Goal: Task Accomplishment & Management: Use online tool/utility

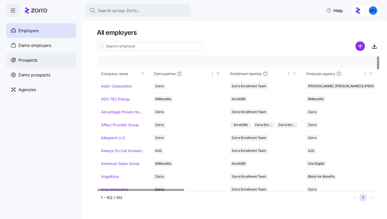
click at [59, 61] on div "Prospects" at bounding box center [41, 60] width 70 height 15
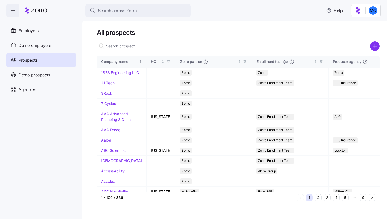
click at [166, 47] on input at bounding box center [149, 46] width 105 height 8
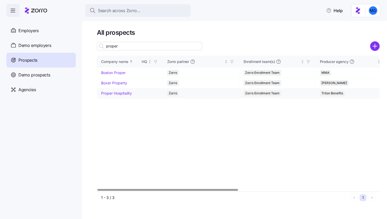
type input "proper"
click at [120, 93] on link "Proper Hospitality" at bounding box center [116, 93] width 31 height 4
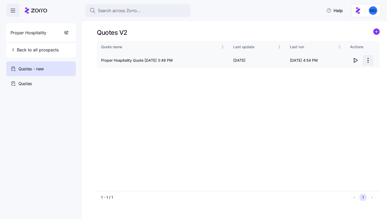
click at [368, 60] on html "Search across Zorro... Help Proper Hospitality Back to all prospects Quotes - n…" at bounding box center [193, 108] width 387 height 216
click at [357, 73] on div "Edit quote" at bounding box center [347, 73] width 48 height 8
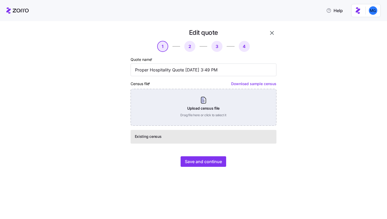
click at [197, 106] on div "Upload census file Drag file here or click to select it" at bounding box center [204, 107] width 146 height 37
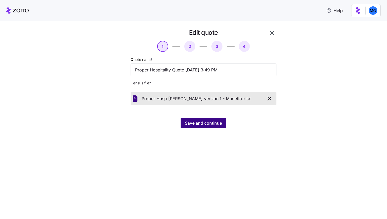
click at [198, 127] on button "Save and continue" at bounding box center [204, 123] width 46 height 11
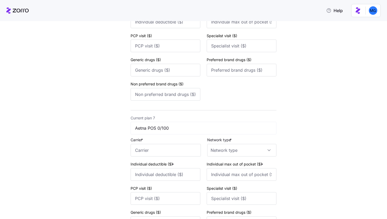
scroll to position [975, 0]
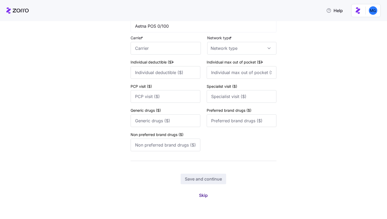
click at [200, 196] on span "Skip" at bounding box center [203, 195] width 9 height 6
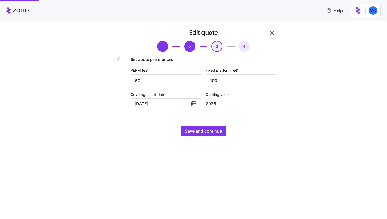
scroll to position [0, 0]
click at [208, 134] on button "Save and continue" at bounding box center [204, 131] width 46 height 11
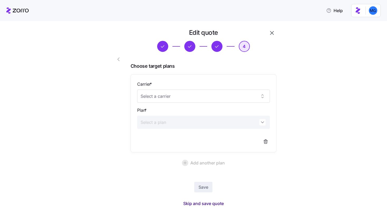
click at [201, 200] on span "Skip and save quote" at bounding box center [203, 203] width 41 height 6
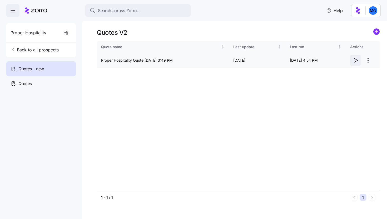
click at [354, 61] on icon "button" at bounding box center [355, 60] width 3 height 4
click at [368, 62] on html "Search across Zorro... Help Proper Hospitality Back to all prospects Quotes - n…" at bounding box center [193, 108] width 387 height 216
click at [347, 76] on div "Edit quote" at bounding box center [347, 73] width 48 height 8
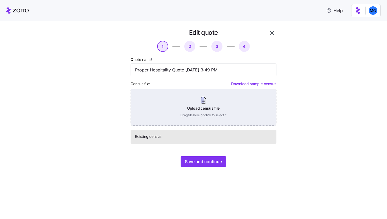
click at [201, 110] on div "Upload census file Drag file here or click to select it" at bounding box center [204, 107] width 146 height 37
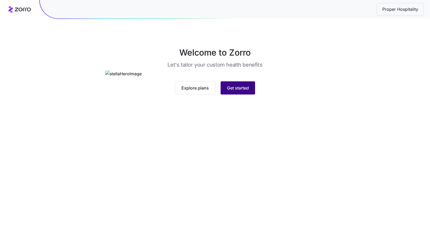
click at [240, 91] on span "Get started" at bounding box center [238, 88] width 22 height 6
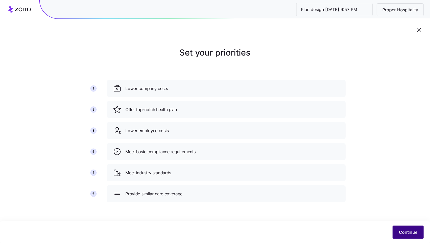
click at [406, 228] on button "Continue" at bounding box center [408, 232] width 31 height 13
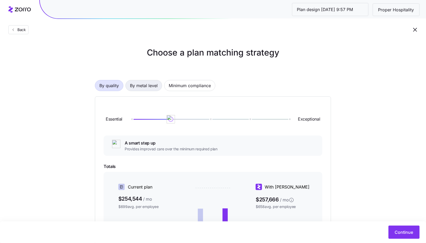
click at [142, 87] on span "By metal level" at bounding box center [144, 85] width 28 height 11
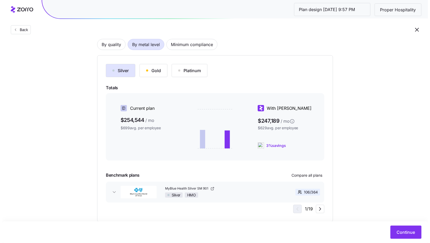
scroll to position [53, 0]
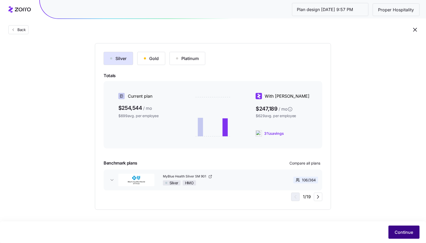
click at [408, 235] on span "Continue" at bounding box center [404, 232] width 18 height 6
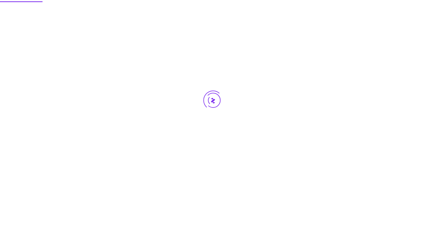
scroll to position [0, 0]
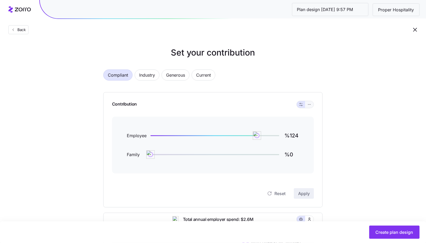
click at [307, 105] on icon "button" at bounding box center [309, 104] width 4 height 6
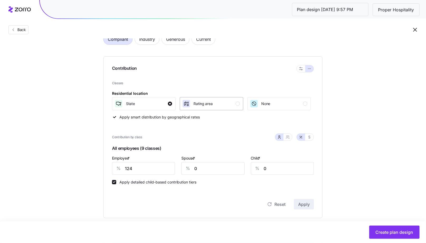
scroll to position [37, 0]
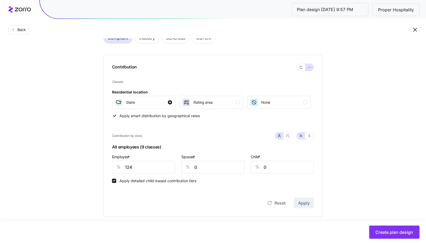
click at [159, 180] on label "Apply detailed child-based contribution tiers" at bounding box center [156, 181] width 80 height 4
click at [116, 180] on input "Apply detailed child-based contribution tiers" at bounding box center [114, 181] width 4 height 4
click at [158, 166] on input "124" at bounding box center [143, 167] width 63 height 13
click at [158, 180] on label "Apply detailed child-based contribution tiers" at bounding box center [156, 181] width 80 height 4
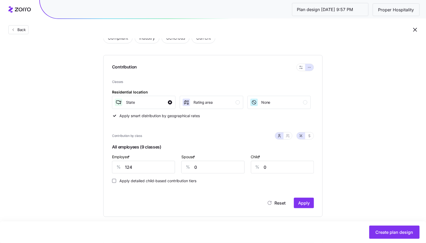
click at [116, 180] on input "Apply detailed child-based contribution tiers" at bounding box center [114, 181] width 4 height 4
checkbox input "true"
click at [157, 167] on input "124" at bounding box center [143, 167] width 63 height 13
type input "85"
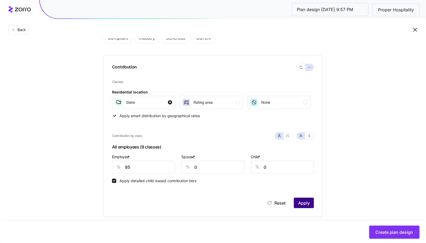
click at [308, 203] on span "Apply" at bounding box center [304, 203] width 12 height 6
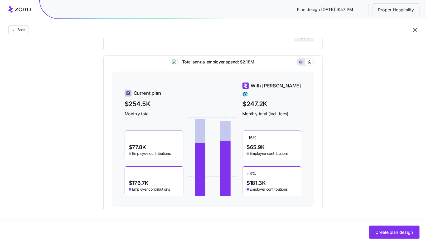
scroll to position [204, 0]
click at [418, 30] on button "button" at bounding box center [414, 29] width 9 height 9
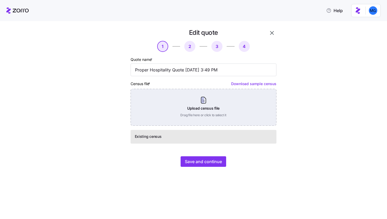
click at [205, 102] on div "Upload census file Drag file here or click to select it" at bounding box center [204, 107] width 146 height 37
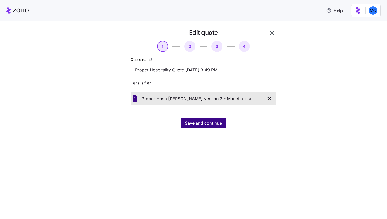
click at [214, 124] on span "Save and continue" at bounding box center [203, 123] width 37 height 6
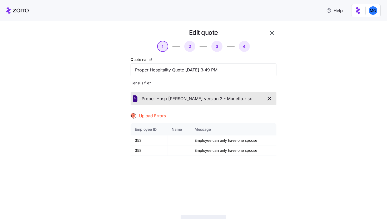
click at [274, 33] on button "button" at bounding box center [272, 32] width 9 height 9
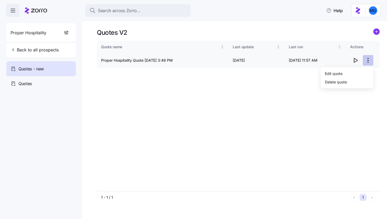
click at [371, 60] on html "Search across Zorro... Help Proper Hospitality Back to all prospects Quotes - n…" at bounding box center [193, 108] width 387 height 216
click at [333, 74] on div "Edit quote" at bounding box center [334, 73] width 18 height 6
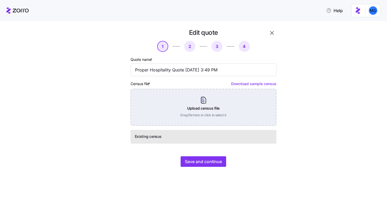
click at [212, 114] on div "Upload census file Drag file here or click to select it" at bounding box center [204, 107] width 146 height 37
click at [213, 111] on div "Upload census file Drag file here or click to select it" at bounding box center [204, 107] width 146 height 37
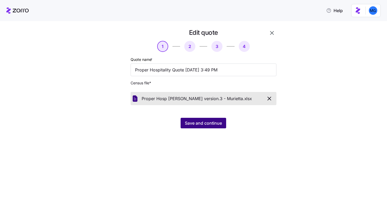
click at [214, 125] on span "Save and continue" at bounding box center [203, 123] width 37 height 6
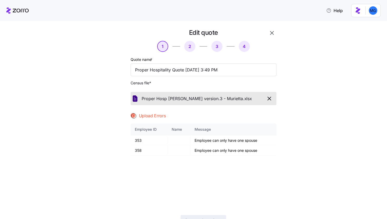
click at [273, 34] on icon "button" at bounding box center [272, 33] width 6 height 6
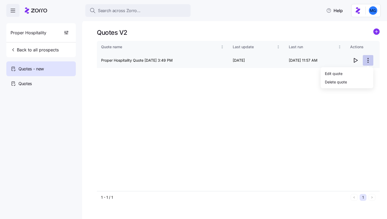
click at [372, 61] on html "Search across Zorro... Help Proper Hospitality Back to all prospects Quotes - n…" at bounding box center [193, 108] width 387 height 216
click at [347, 73] on div "Edit quote" at bounding box center [347, 73] width 48 height 8
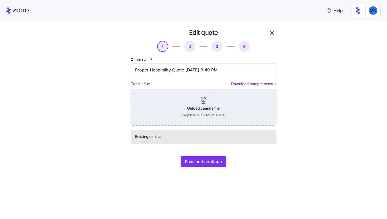
click at [206, 108] on div "Upload census file Drag file here or click to select it" at bounding box center [204, 107] width 146 height 37
click at [200, 105] on div "Upload census file Drag file here or click to select it" at bounding box center [204, 107] width 146 height 37
click at [220, 115] on div "Upload census file Drag file here or click to select it" at bounding box center [204, 107] width 146 height 37
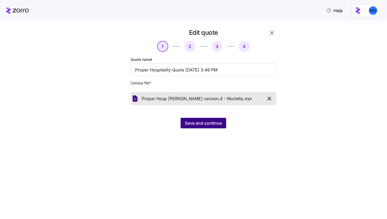
click at [206, 125] on span "Save and continue" at bounding box center [203, 123] width 37 height 6
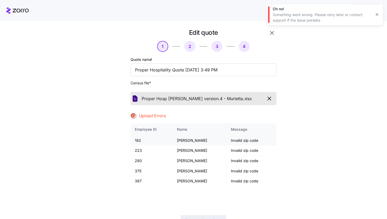
scroll to position [26, 0]
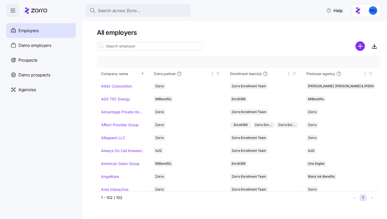
click at [60, 62] on div "Prospects" at bounding box center [41, 60] width 70 height 15
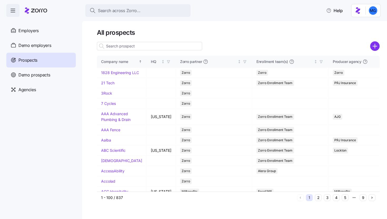
click at [178, 45] on input at bounding box center [149, 46] width 105 height 8
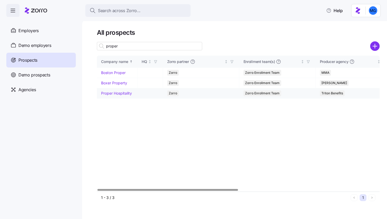
type input "proper"
click at [125, 93] on link "Proper Hospitality" at bounding box center [116, 93] width 31 height 4
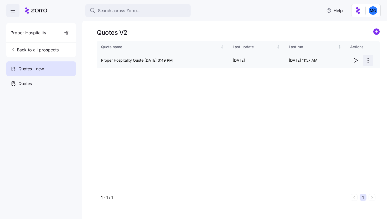
click at [370, 61] on html "Search across Zorro... Help Proper Hospitality Back to all prospects Quotes - n…" at bounding box center [193, 108] width 387 height 216
click at [347, 72] on div "Edit quote" at bounding box center [347, 73] width 48 height 8
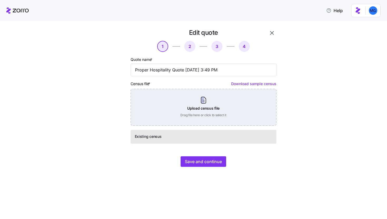
click at [169, 112] on div "Upload census file Drag file here or click to select it" at bounding box center [204, 107] width 146 height 37
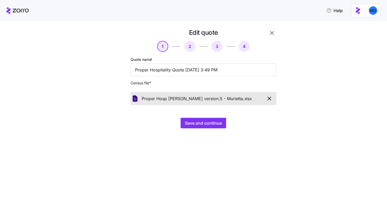
click at [200, 130] on div "Edit quote 1 2 3 4 Quote name * Proper Hospitality Quote 10/06/2025 3:49 PM Cen…" at bounding box center [197, 81] width 184 height 106
click at [201, 127] on button "Save and continue" at bounding box center [204, 123] width 46 height 11
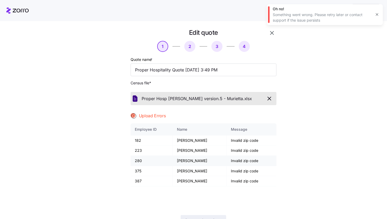
scroll to position [26, 0]
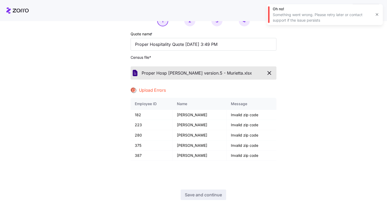
click at [380, 12] on button "button" at bounding box center [376, 14] width 7 height 7
click at [268, 74] on icon "button" at bounding box center [269, 73] width 6 height 6
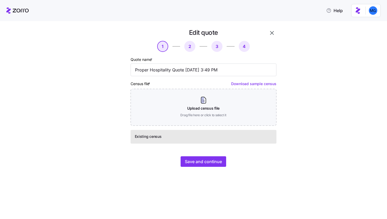
scroll to position [0, 0]
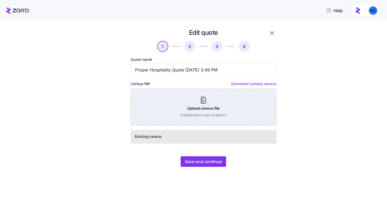
click at [230, 110] on div "Upload census file Drag file here or click to select it" at bounding box center [204, 107] width 146 height 37
click at [226, 114] on div "Upload census file Drag file here or click to select it" at bounding box center [204, 107] width 146 height 37
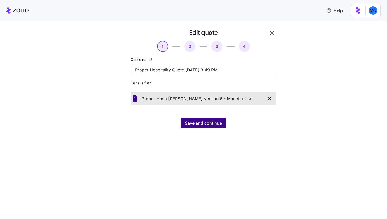
click at [206, 126] on button "Save and continue" at bounding box center [204, 123] width 46 height 11
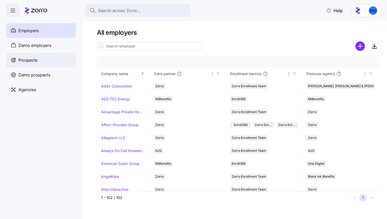
click at [59, 62] on div "Prospects" at bounding box center [41, 60] width 70 height 15
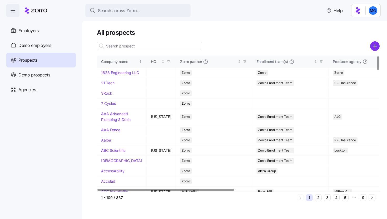
click at [137, 46] on input at bounding box center [149, 46] width 105 height 8
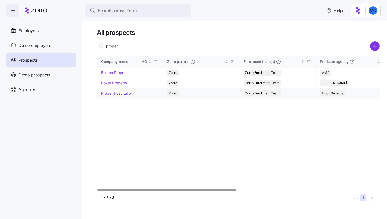
type input "proper"
click at [119, 94] on link "Proper Hospitality" at bounding box center [116, 93] width 31 height 4
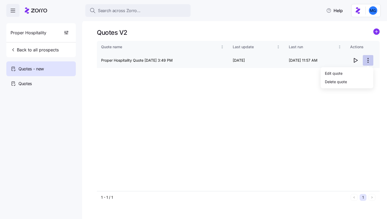
click at [368, 60] on html "Search across Zorro... Help Proper Hospitality Back to all prospects Quotes - n…" at bounding box center [193, 108] width 387 height 216
click at [334, 75] on div "Edit quote" at bounding box center [334, 73] width 18 height 6
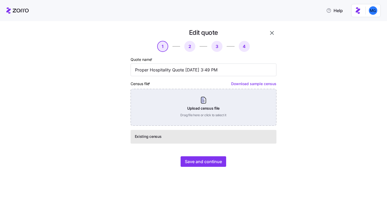
click at [199, 104] on div "Upload census file Drag file here or click to select it" at bounding box center [204, 107] width 146 height 37
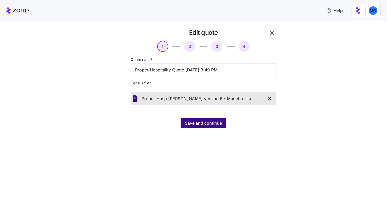
click at [210, 126] on span "Save and continue" at bounding box center [203, 123] width 37 height 6
